Goal: Task Accomplishment & Management: Use online tool/utility

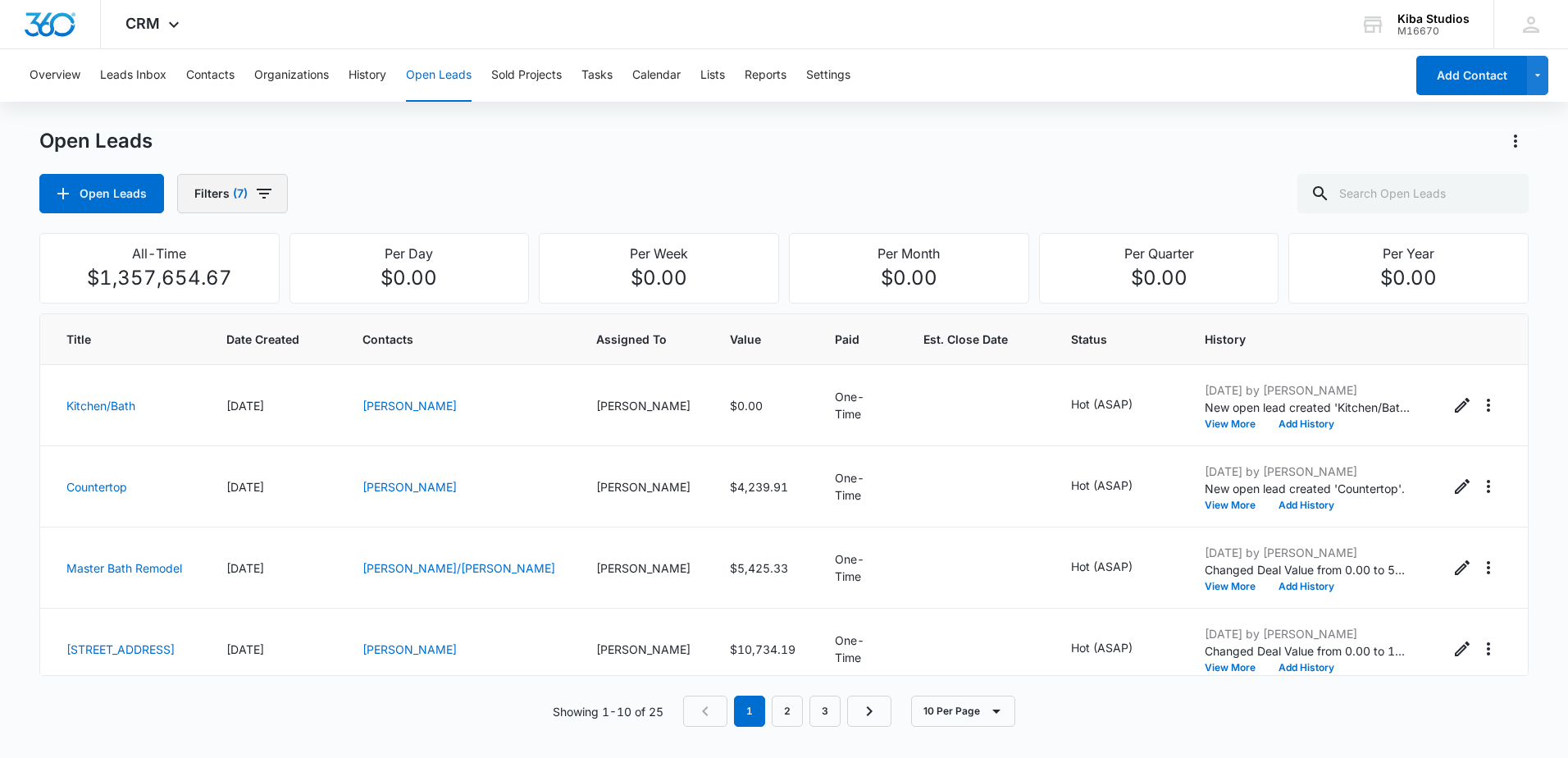
click at [271, 186] on icon "button" at bounding box center [264, 193] width 19 height 19
click at [297, 293] on icon "Clear" at bounding box center [292, 296] width 13 height 13
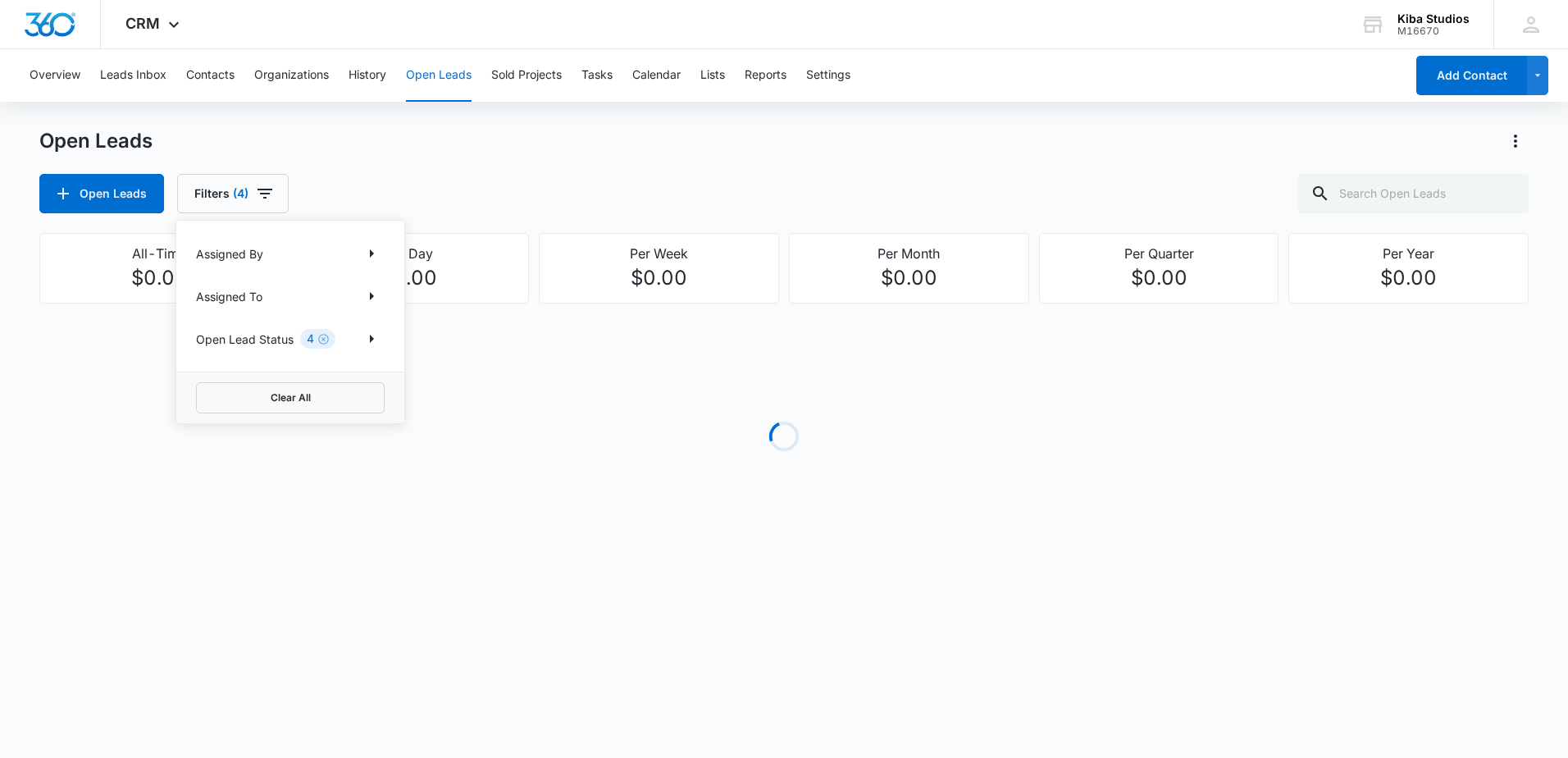
click at [329, 337] on div "4" at bounding box center [318, 338] width 35 height 19
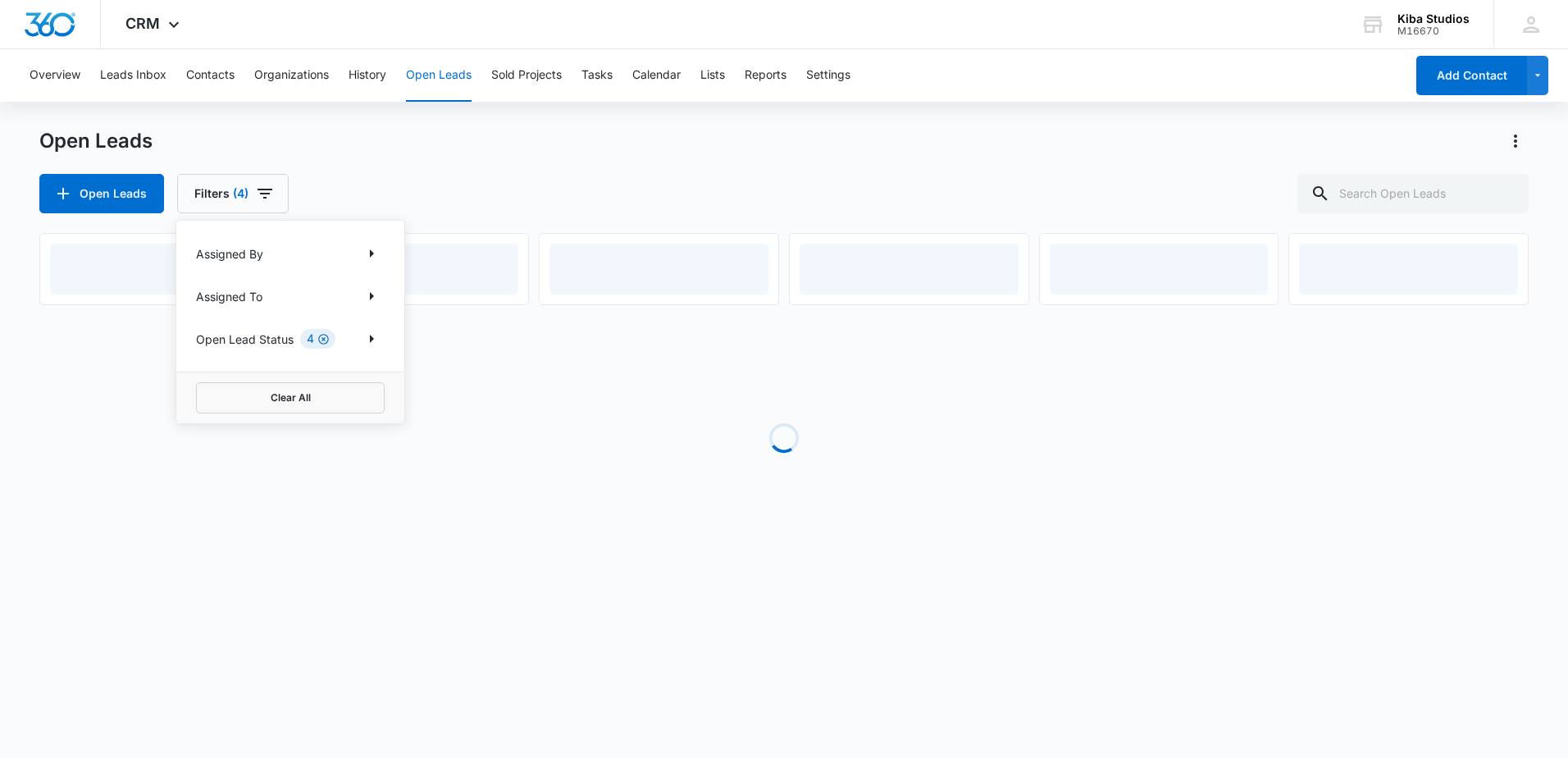
click at [326, 337] on icon "Clear" at bounding box center [323, 339] width 11 height 11
click at [363, 299] on icon "Show Assigned To filters" at bounding box center [371, 296] width 19 height 19
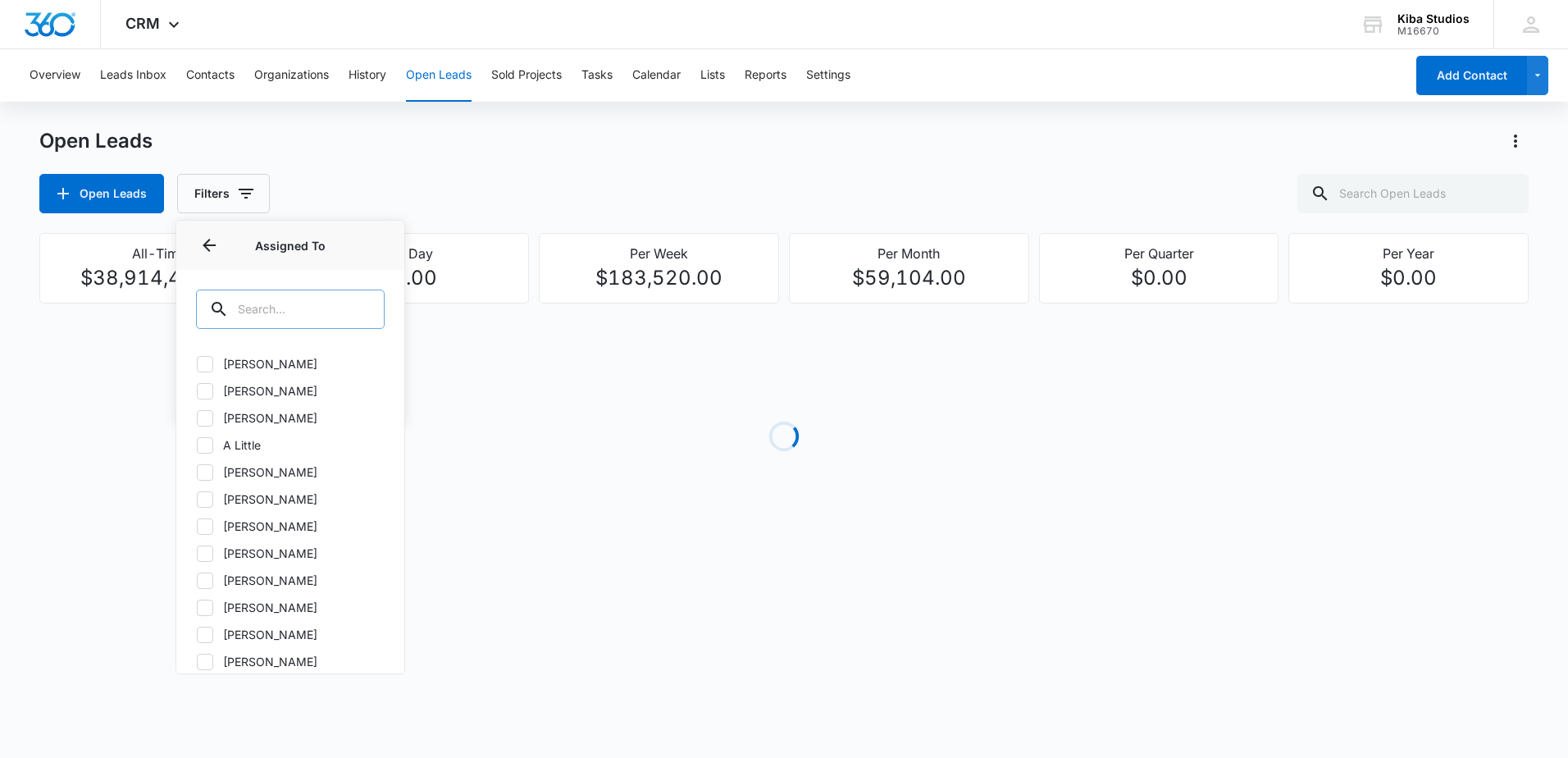
click at [302, 306] on input "text" at bounding box center [290, 309] width 188 height 40
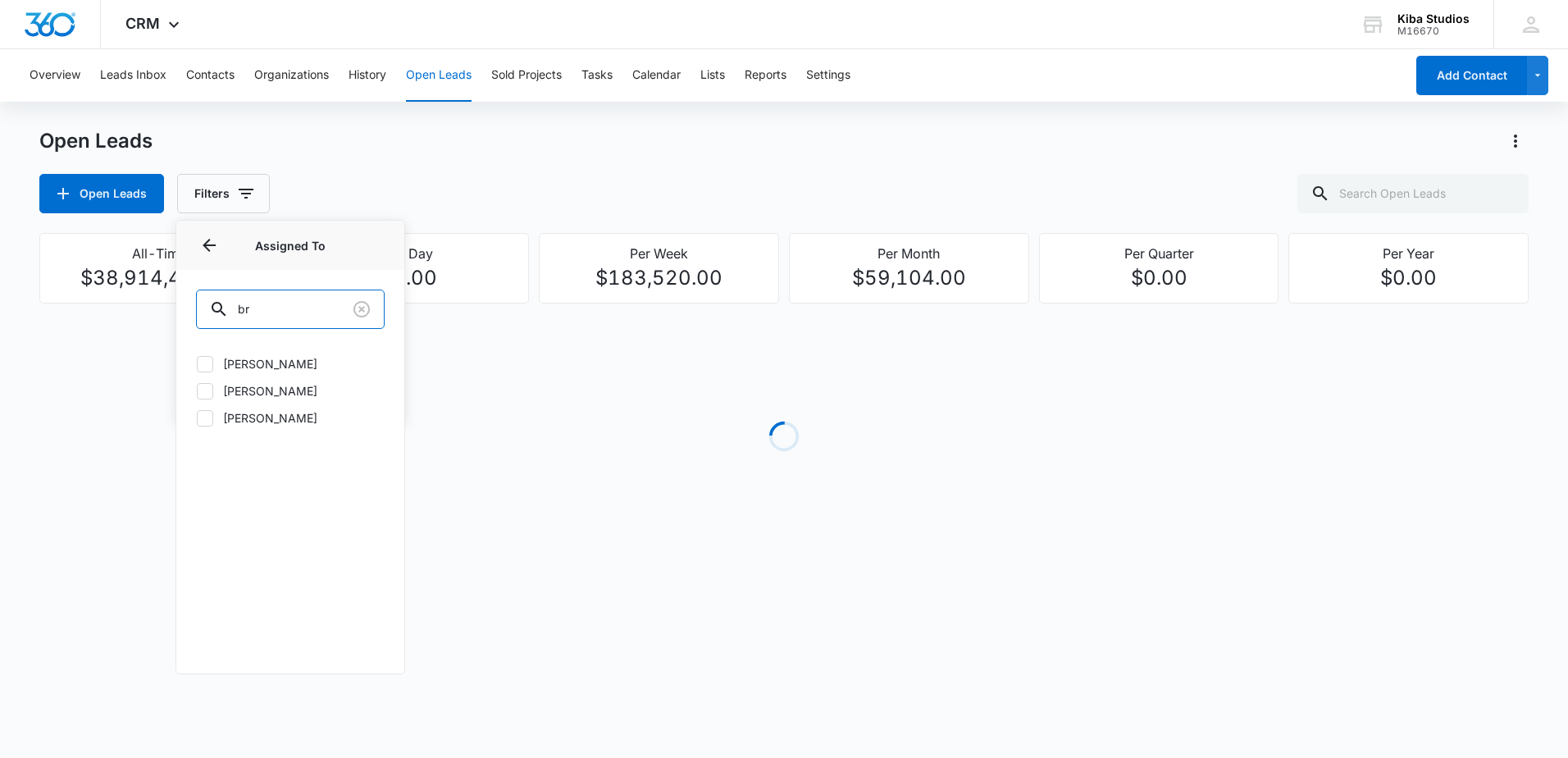
type input "br"
click at [209, 362] on icon at bounding box center [204, 363] width 15 height 15
click at [197, 363] on input "[PERSON_NAME]" at bounding box center [196, 363] width 1 height 1
checkbox input "true"
click at [349, 183] on div "Open Leads Filters (1) Assigned By Assigned To 1 Assigned To (1) br [PERSON_NAM…" at bounding box center [784, 193] width 1489 height 40
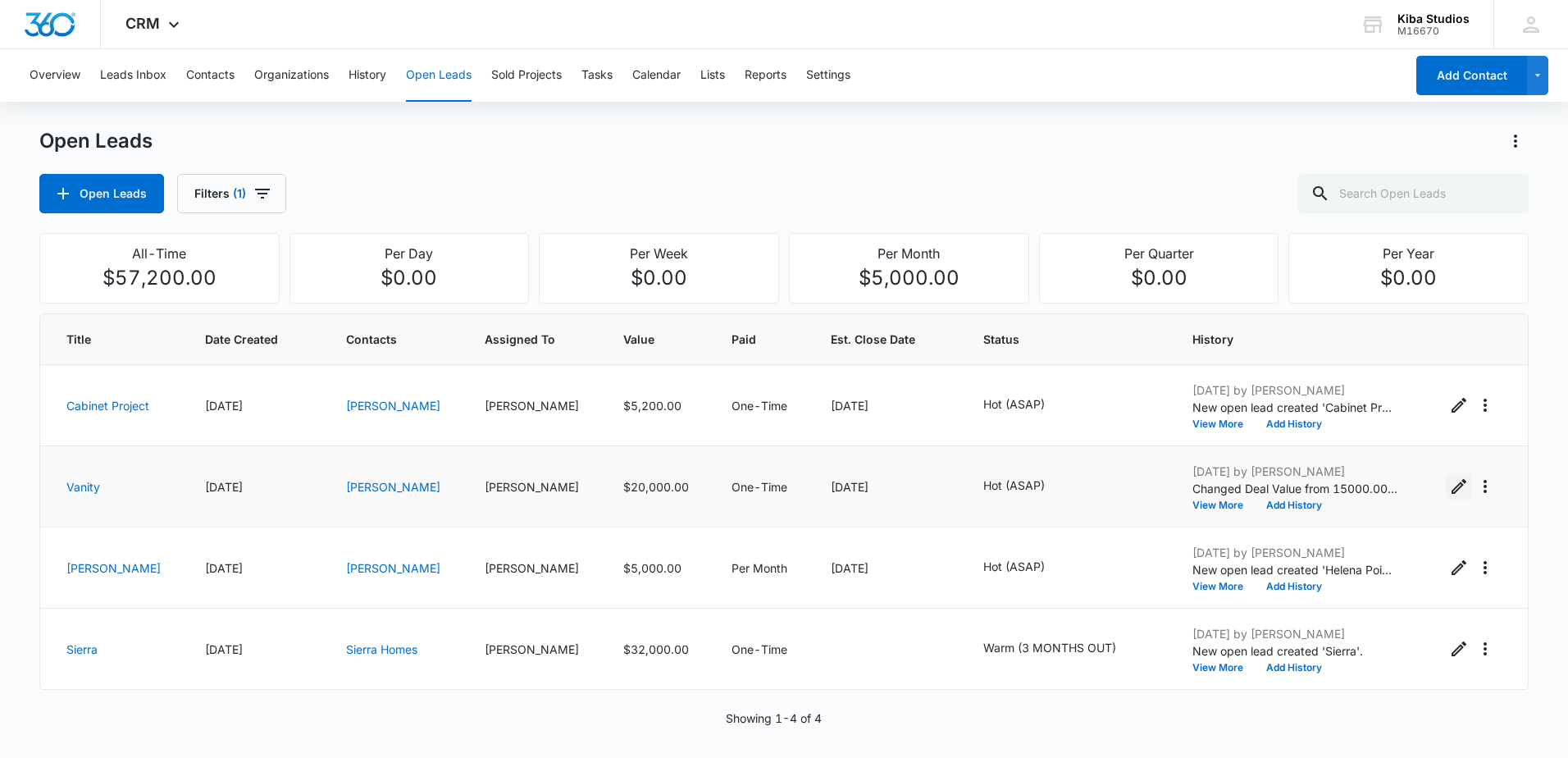
click at [1449, 484] on icon "Edit Open Lead" at bounding box center [1458, 486] width 19 height 19
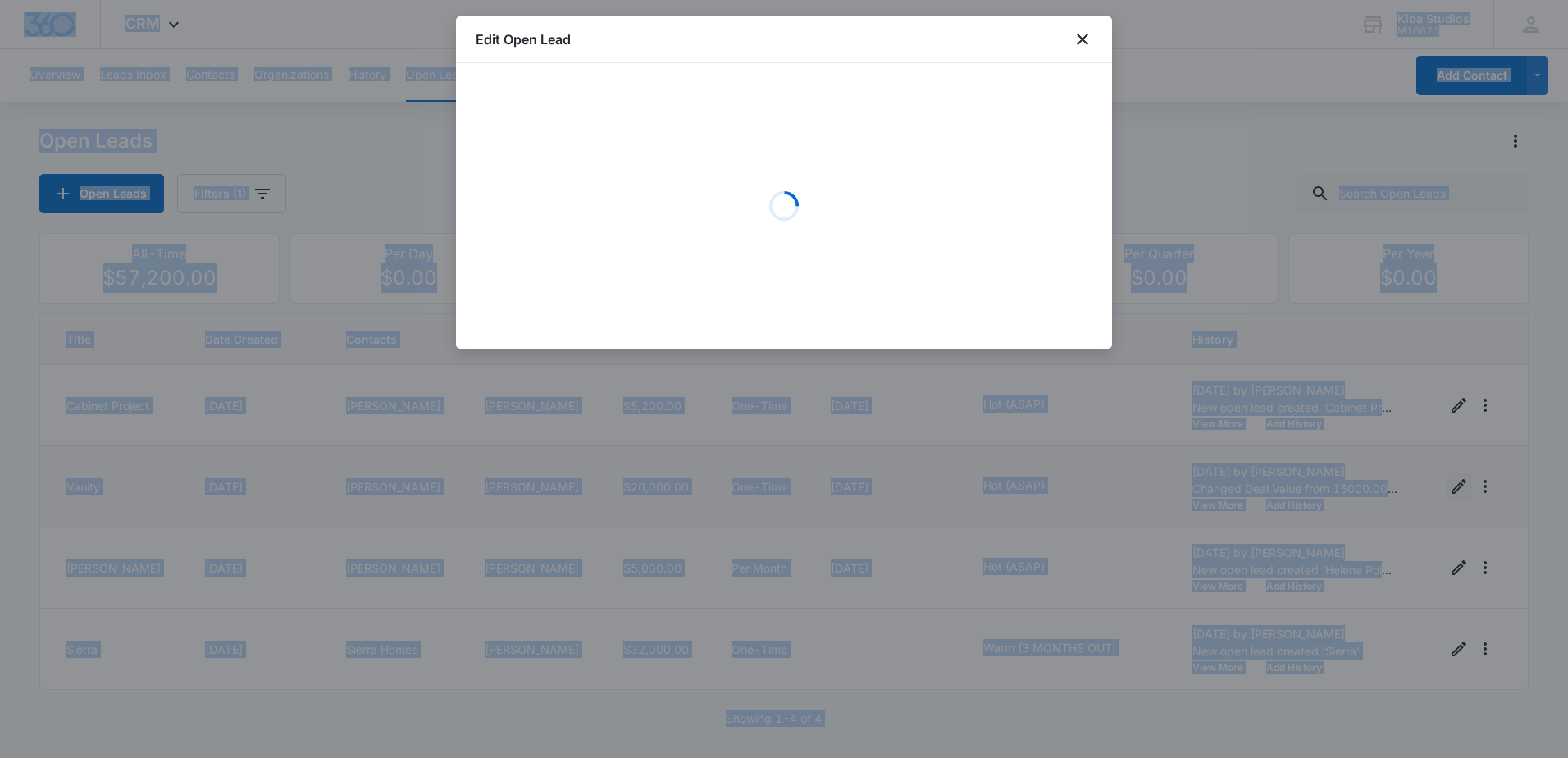
click at [1438, 484] on div at bounding box center [784, 379] width 1568 height 758
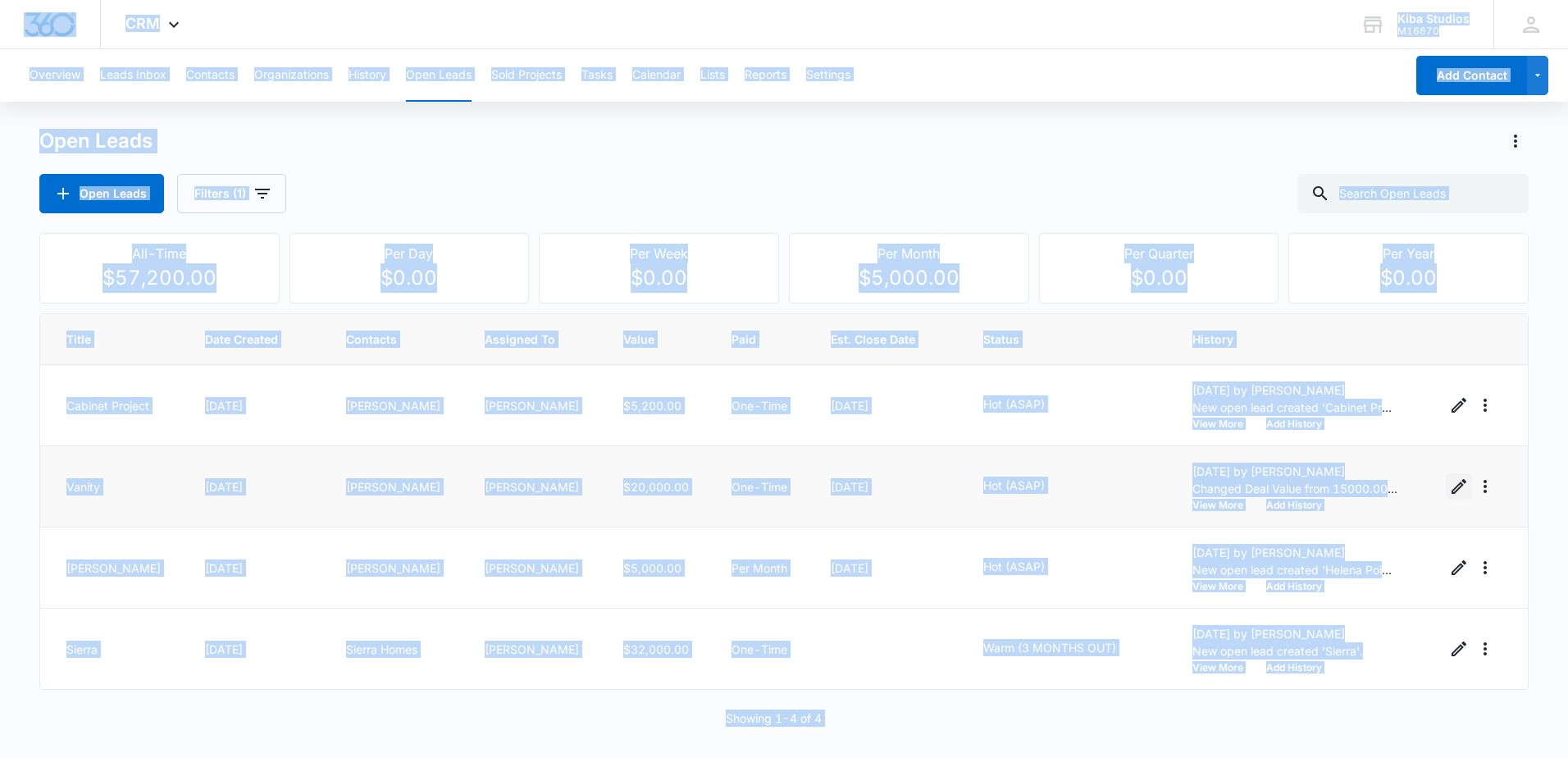
click at [1449, 484] on icon "Edit Open Lead" at bounding box center [1458, 486] width 19 height 19
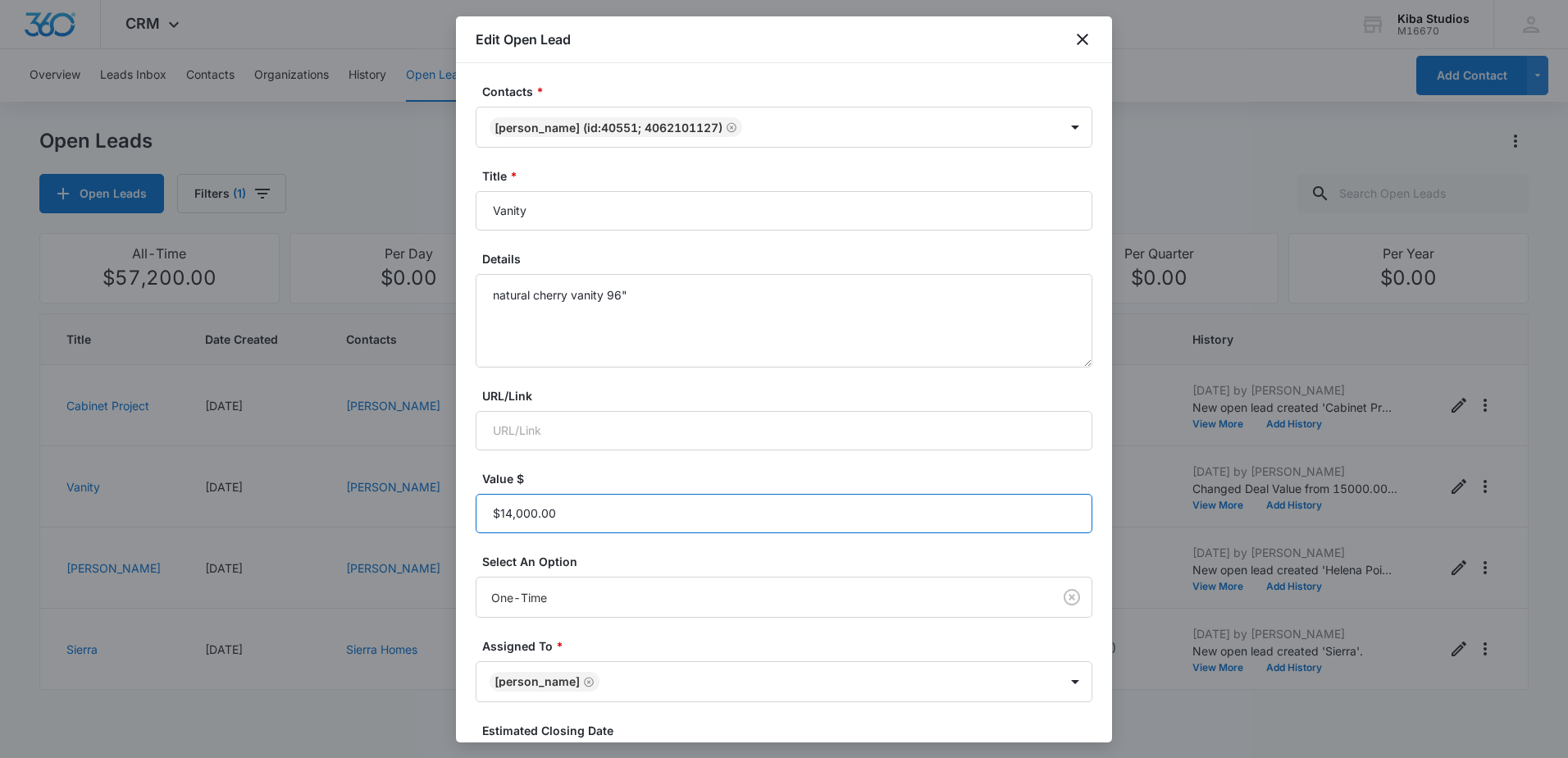
scroll to position [206, 0]
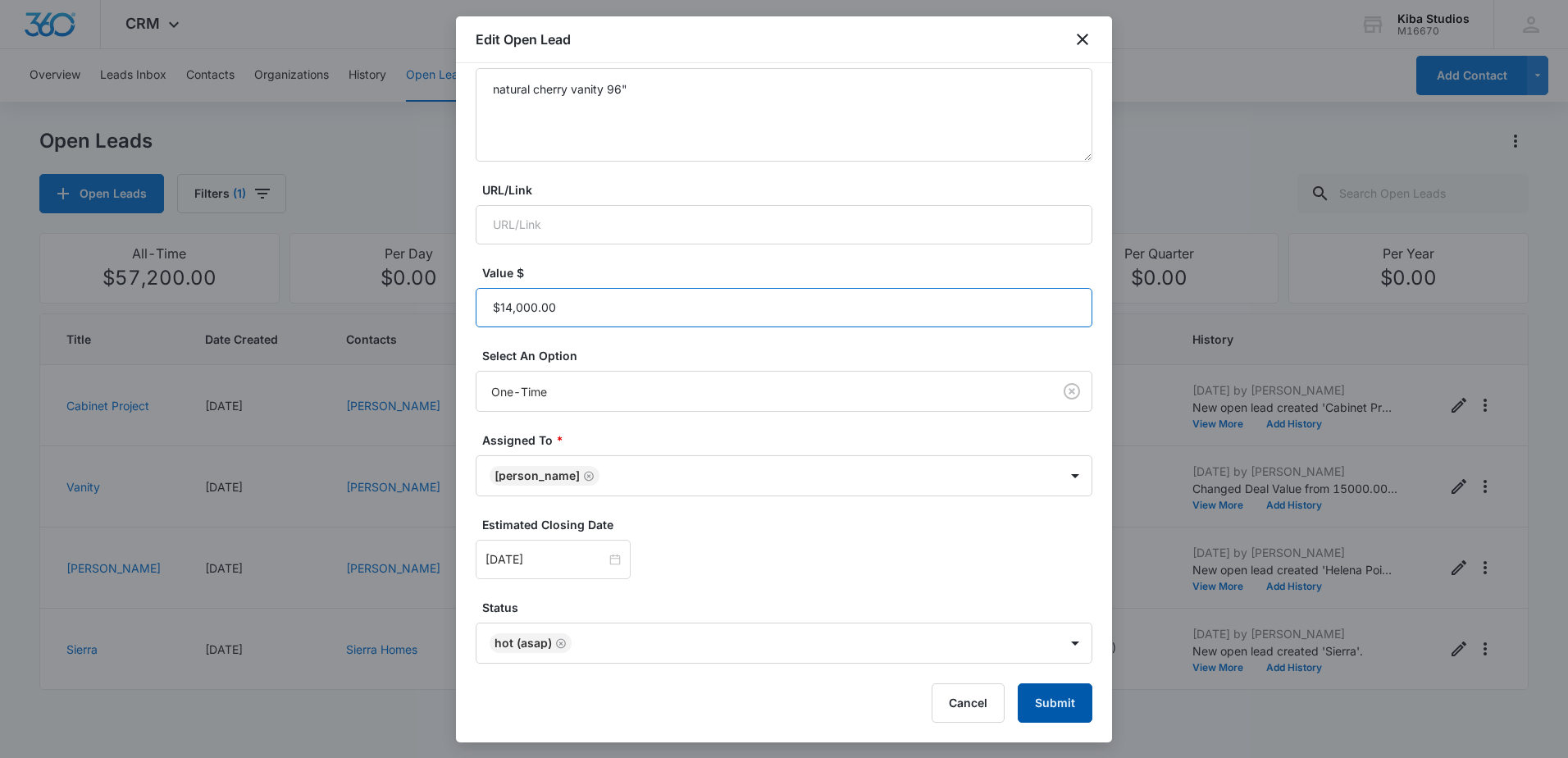
type input "$14,000.00"
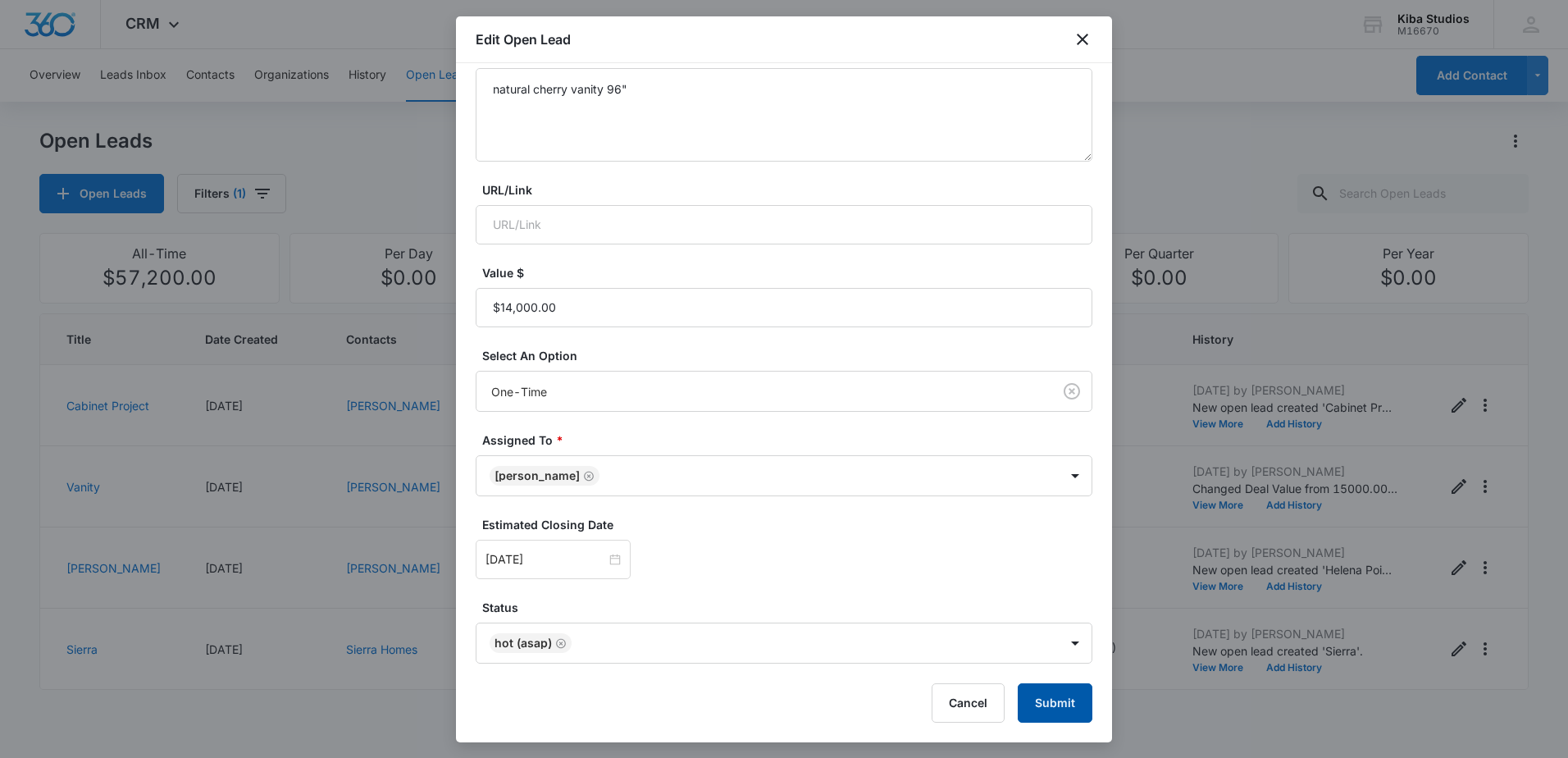
click at [1046, 698] on button "Submit" at bounding box center [1054, 703] width 75 height 40
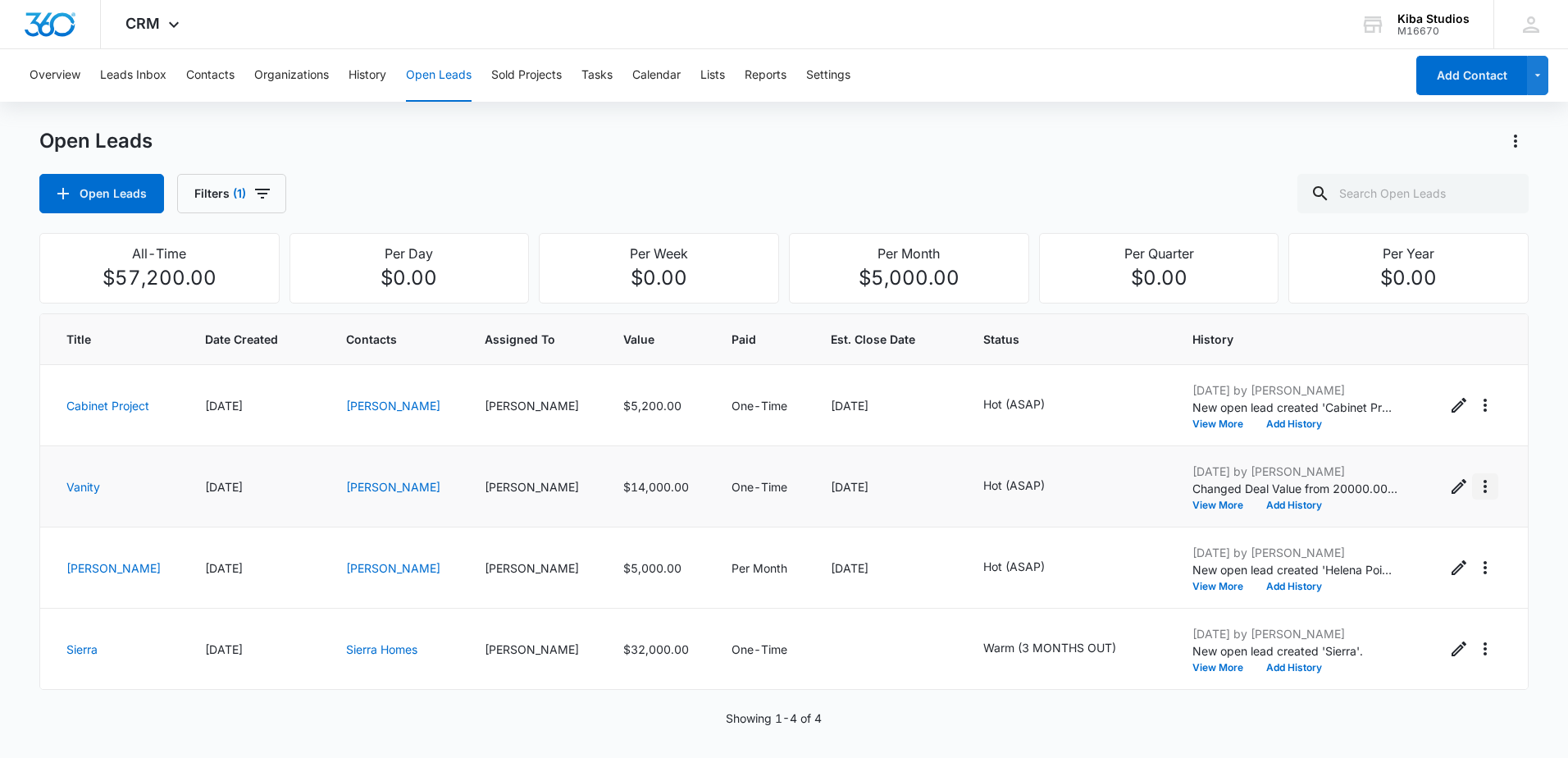
click at [1475, 482] on icon "Actions" at bounding box center [1484, 486] width 19 height 19
click at [1417, 555] on div "Convert to Sold Project" at bounding box center [1380, 557] width 124 height 12
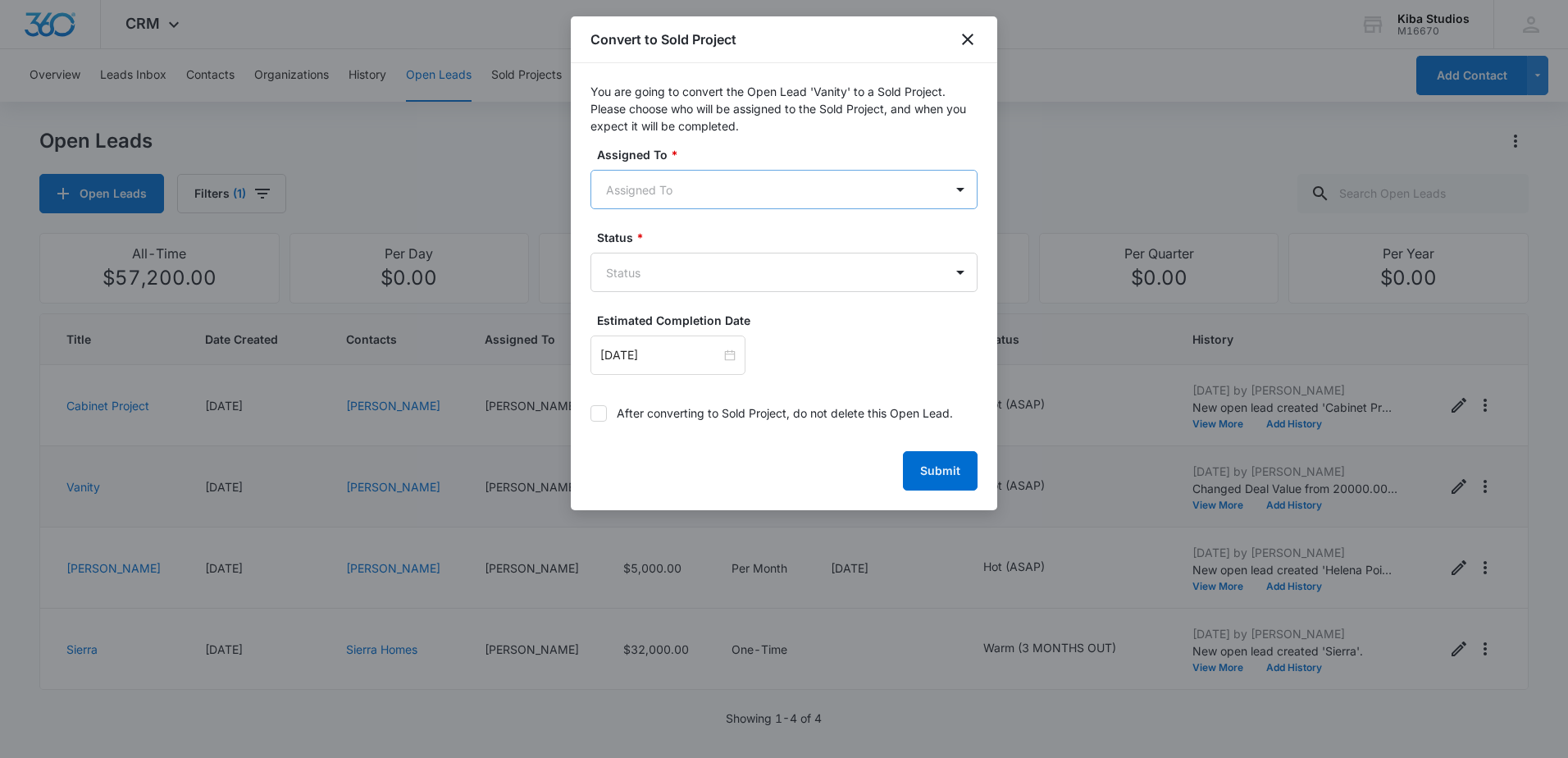
click at [827, 190] on body "CRM Apps Reputation Websites Forms CRM Email Social Scheduling Content Ads Inte…" at bounding box center [784, 379] width 1568 height 758
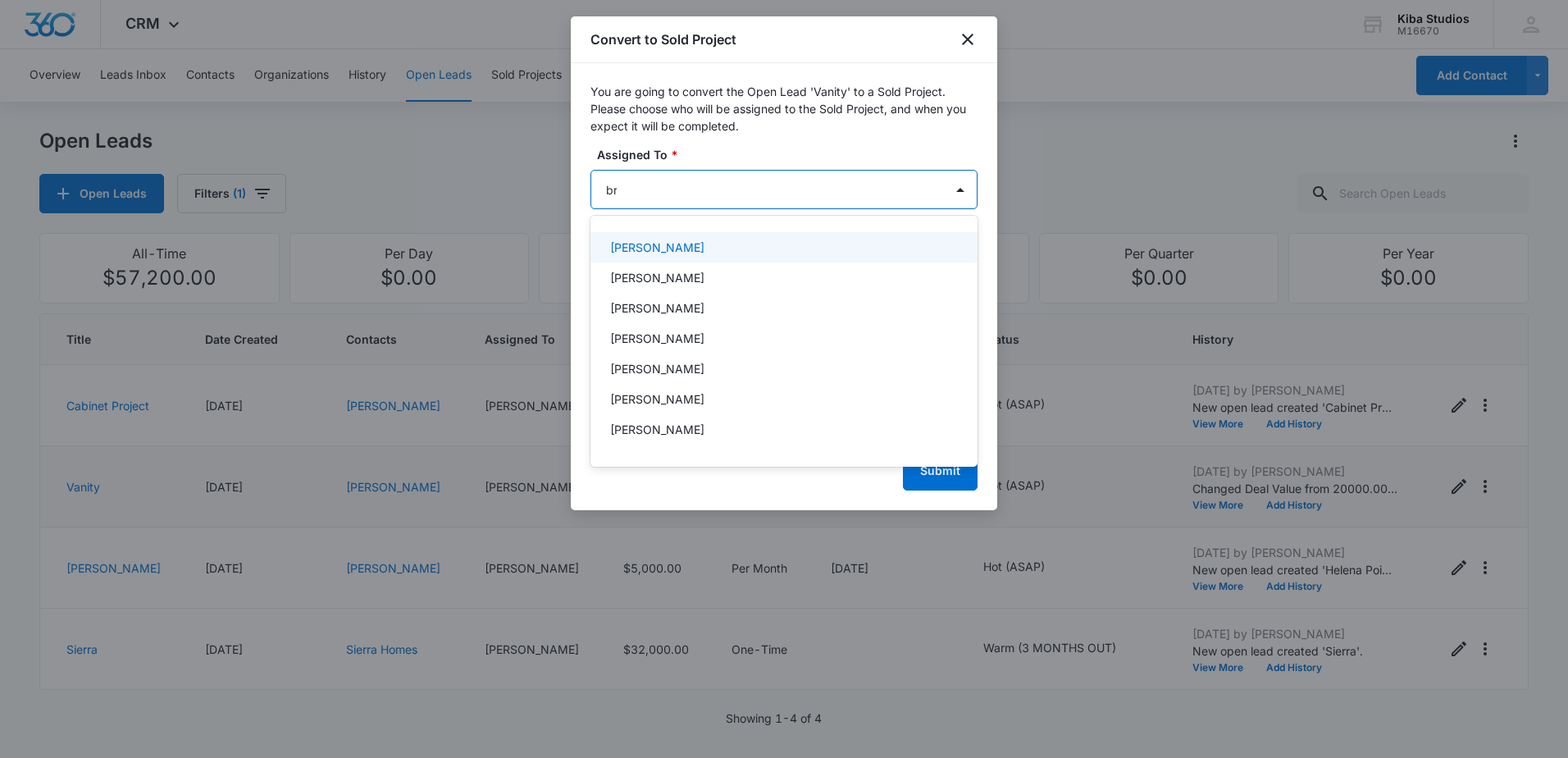
type input "bre"
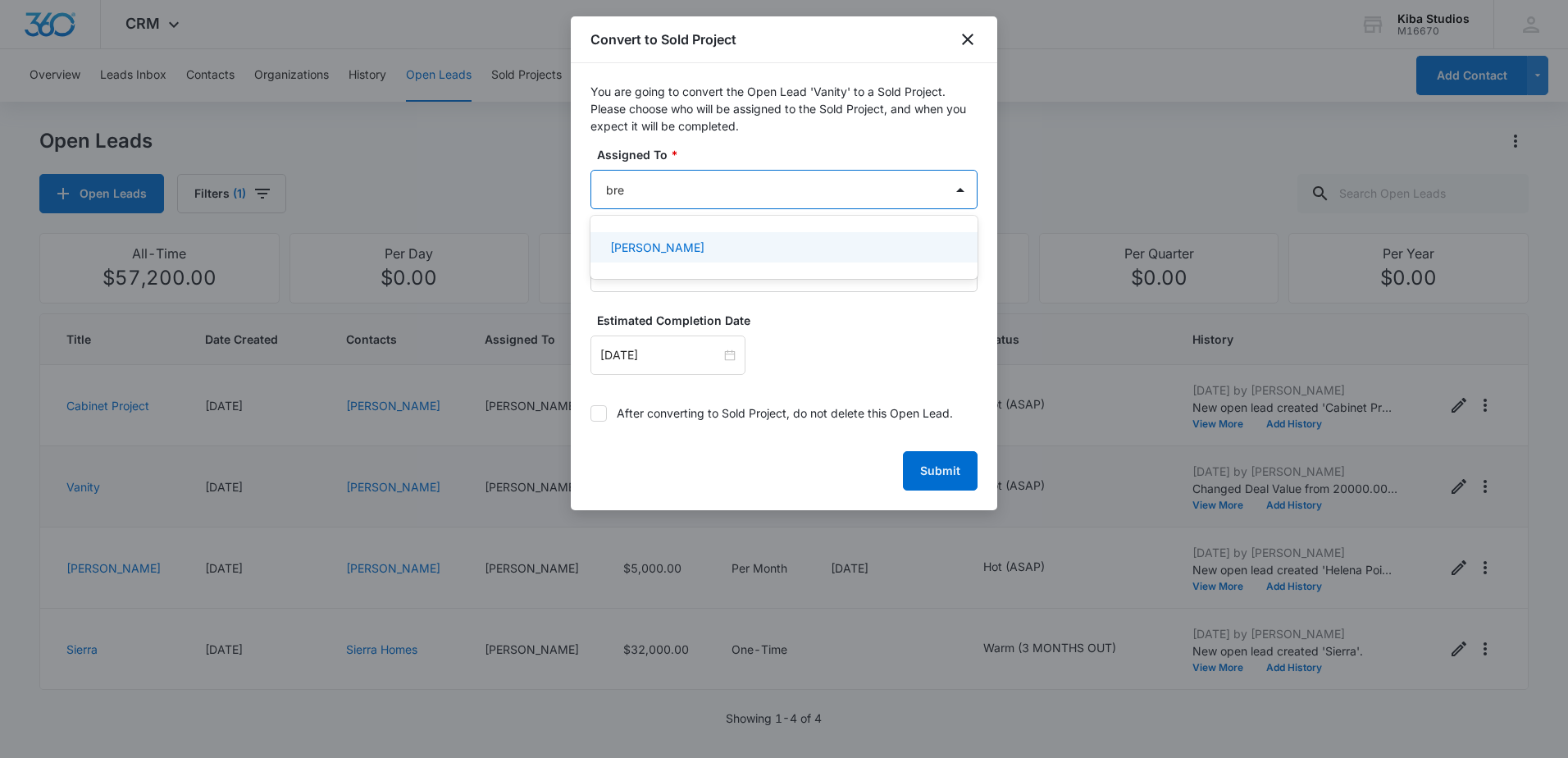
click at [723, 251] on div "[PERSON_NAME]" at bounding box center [782, 248] width 345 height 17
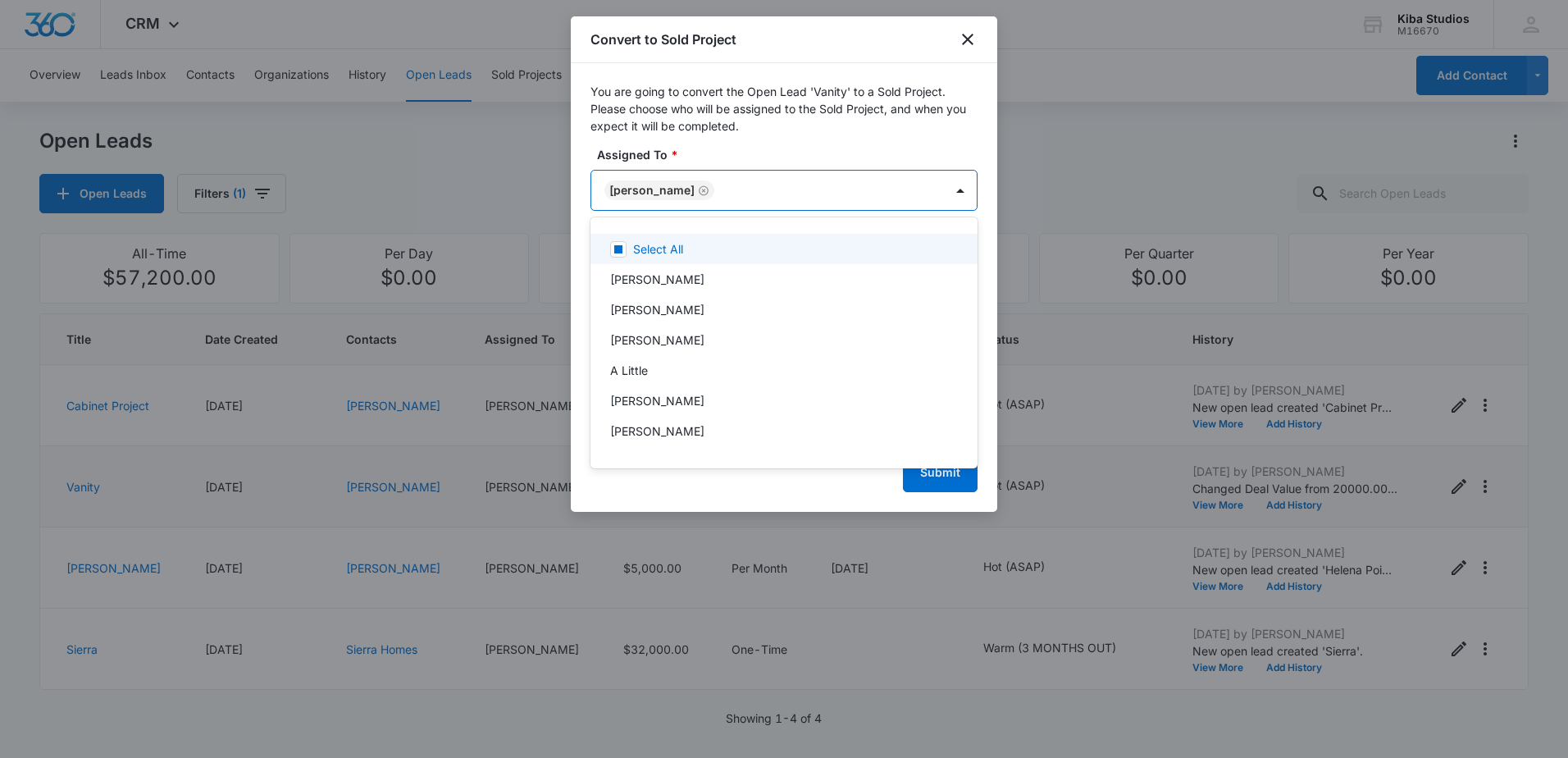
click at [733, 157] on div at bounding box center [784, 379] width 1568 height 758
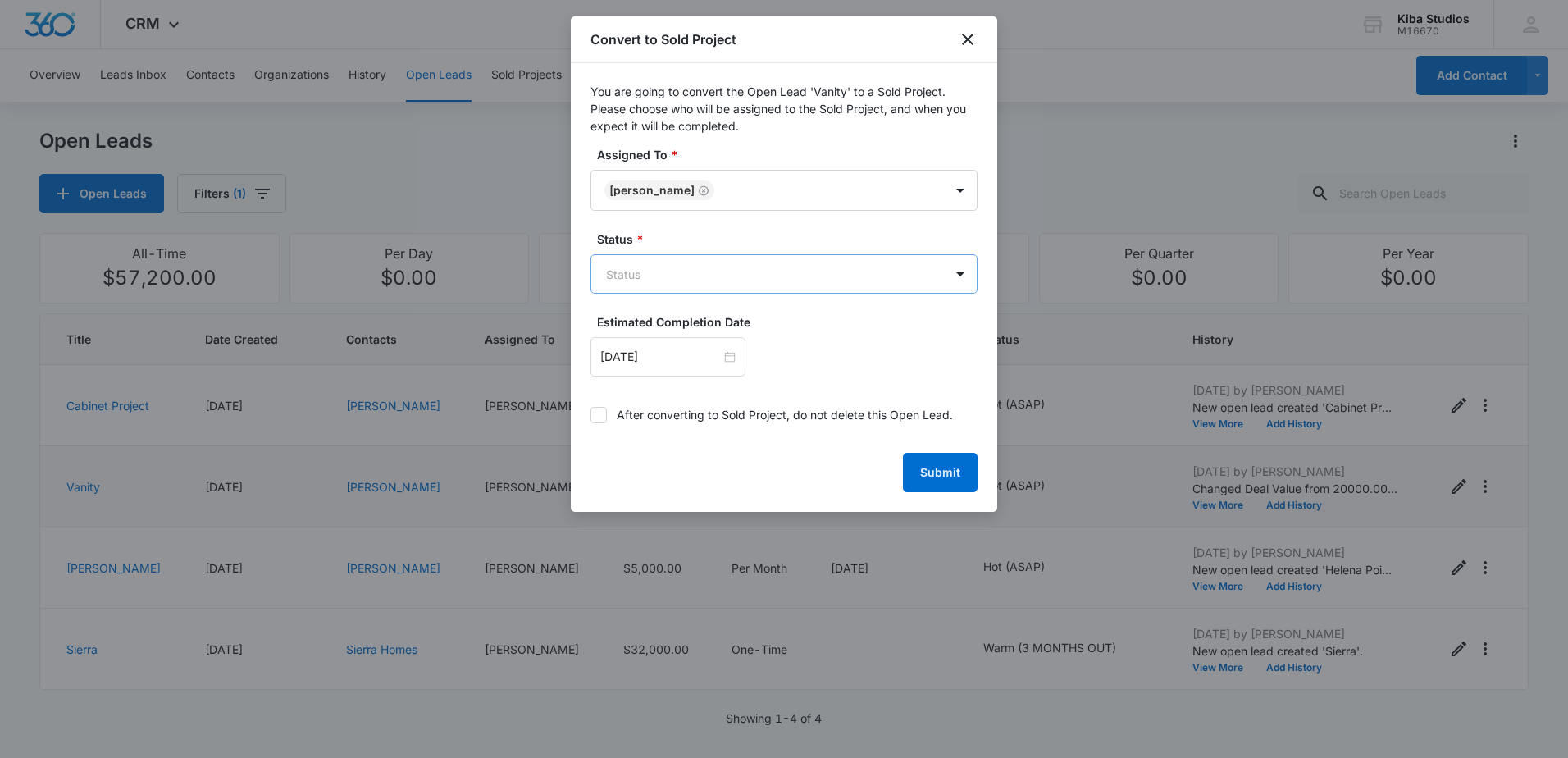
click at [729, 272] on body "CRM Apps Reputation Websites Forms CRM Email Social Scheduling Content Ads Inte…" at bounding box center [784, 379] width 1568 height 758
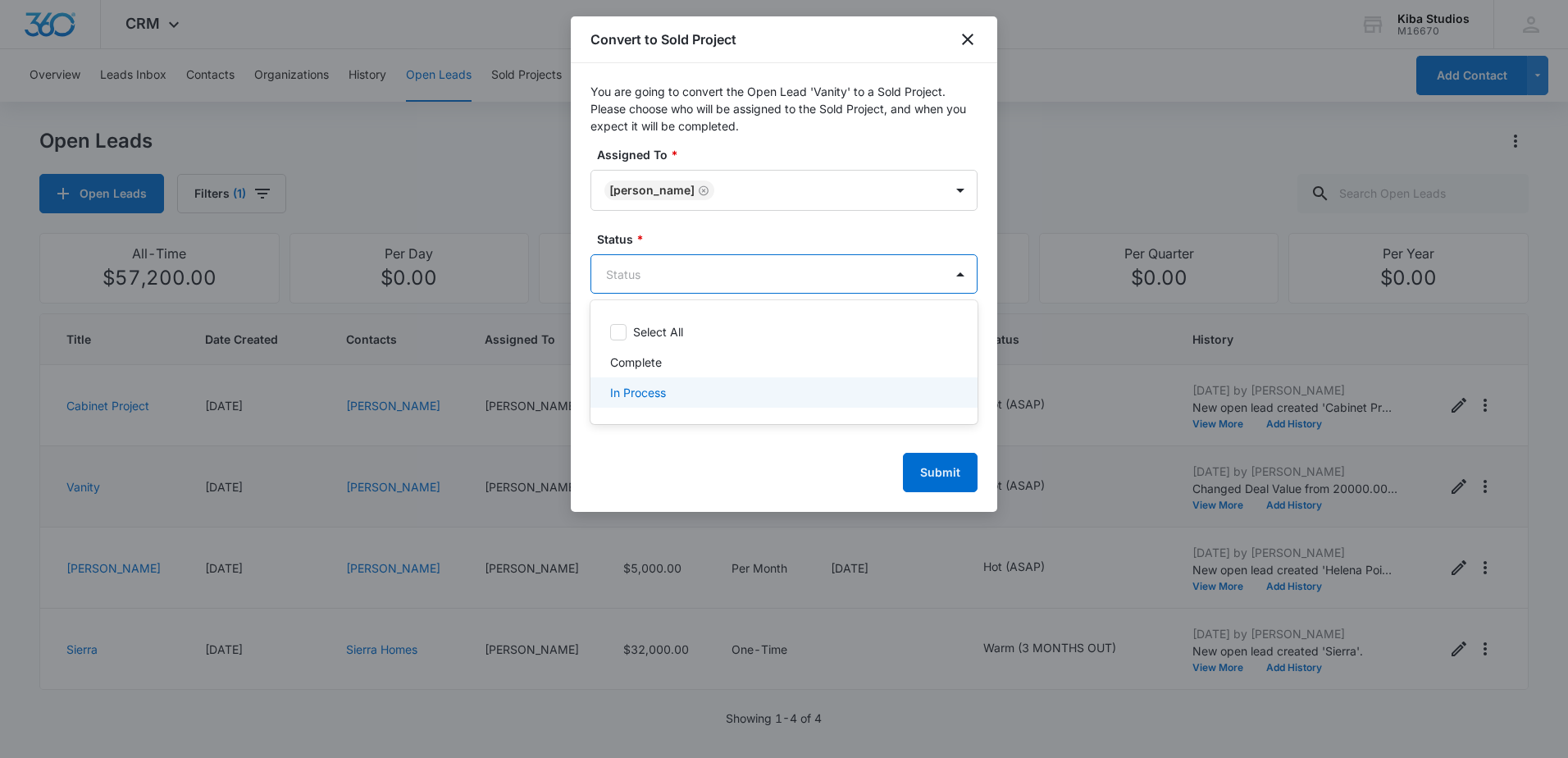
click at [726, 389] on div "In Process" at bounding box center [782, 393] width 345 height 17
click at [732, 235] on div at bounding box center [784, 379] width 1568 height 758
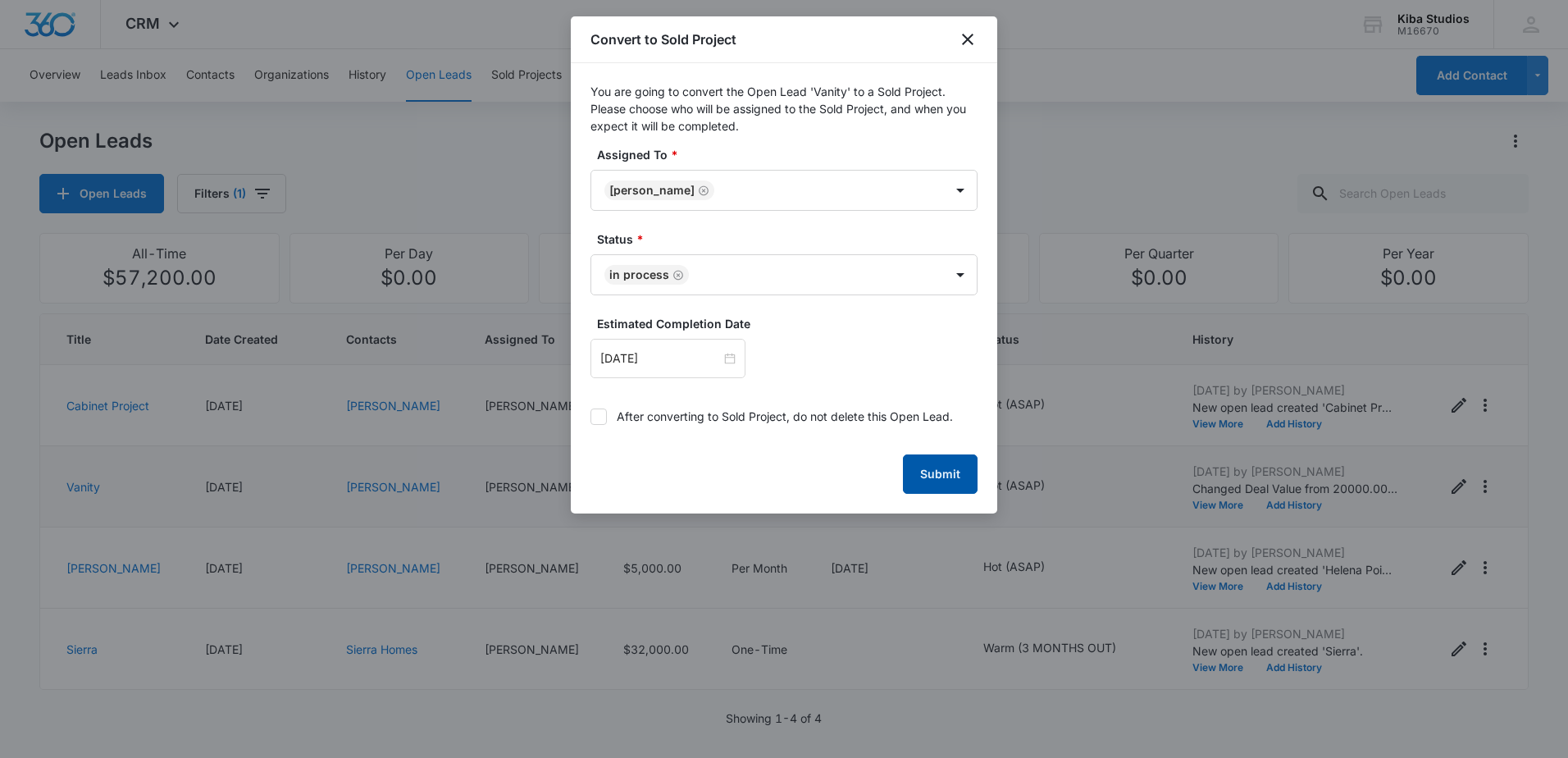
click at [937, 465] on button "Submit" at bounding box center [939, 474] width 75 height 40
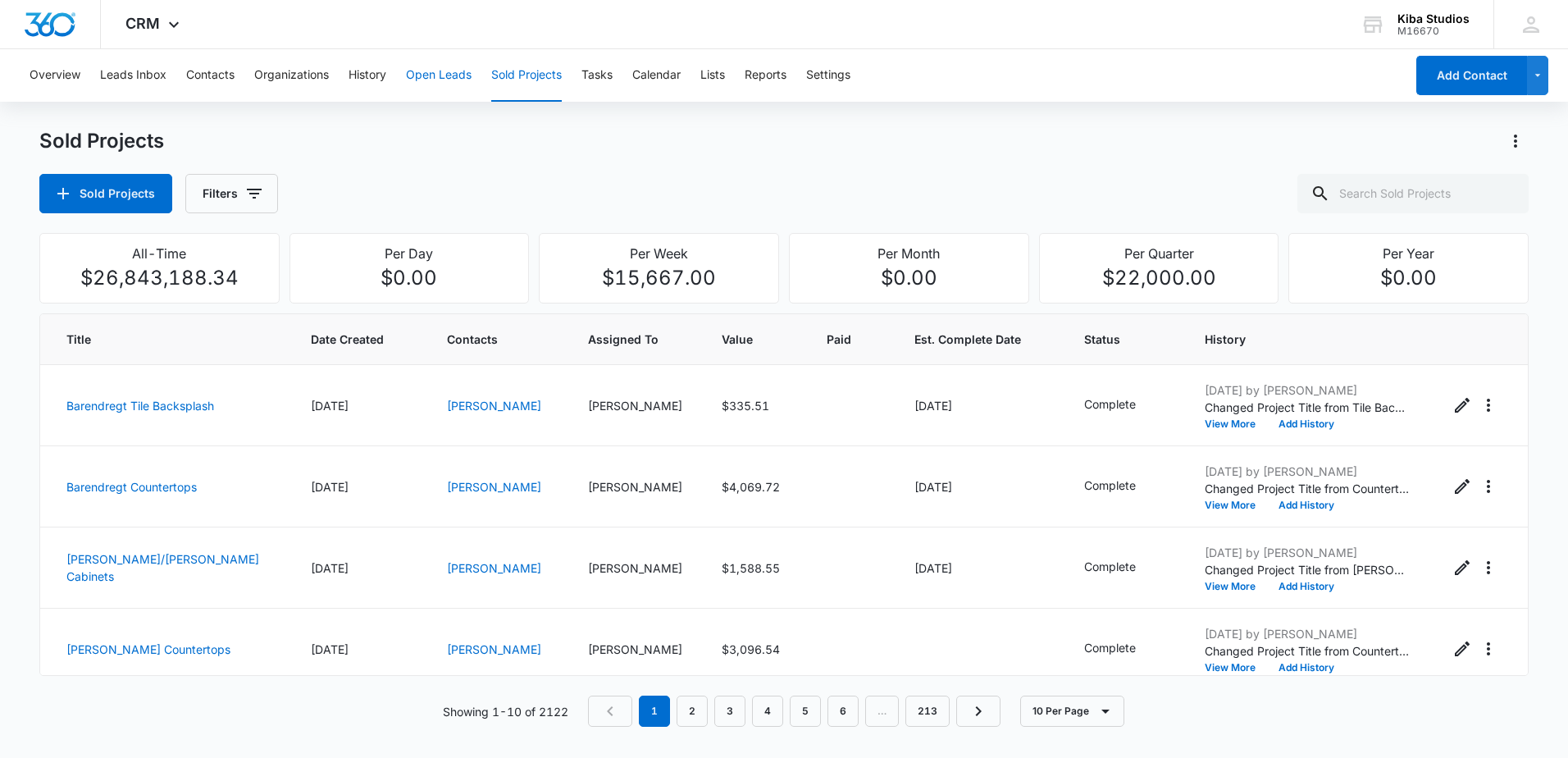
click at [447, 71] on button "Open Leads" at bounding box center [439, 76] width 66 height 52
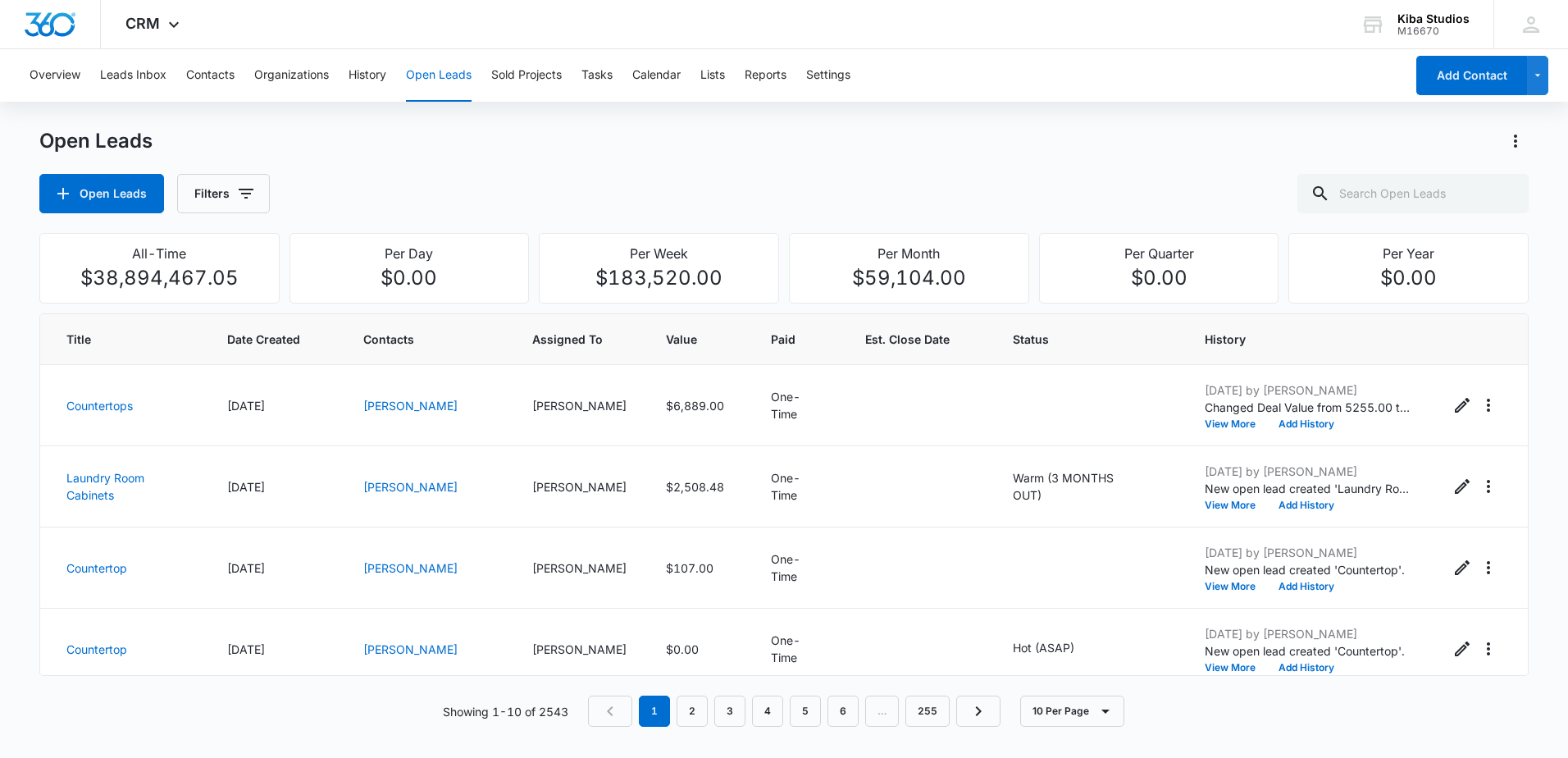
click at [644, 167] on div "Open Leads Open Leads Filters" at bounding box center [784, 171] width 1489 height 86
click at [346, 150] on div "Open Leads" at bounding box center [784, 141] width 1489 height 26
